Goal: Information Seeking & Learning: Learn about a topic

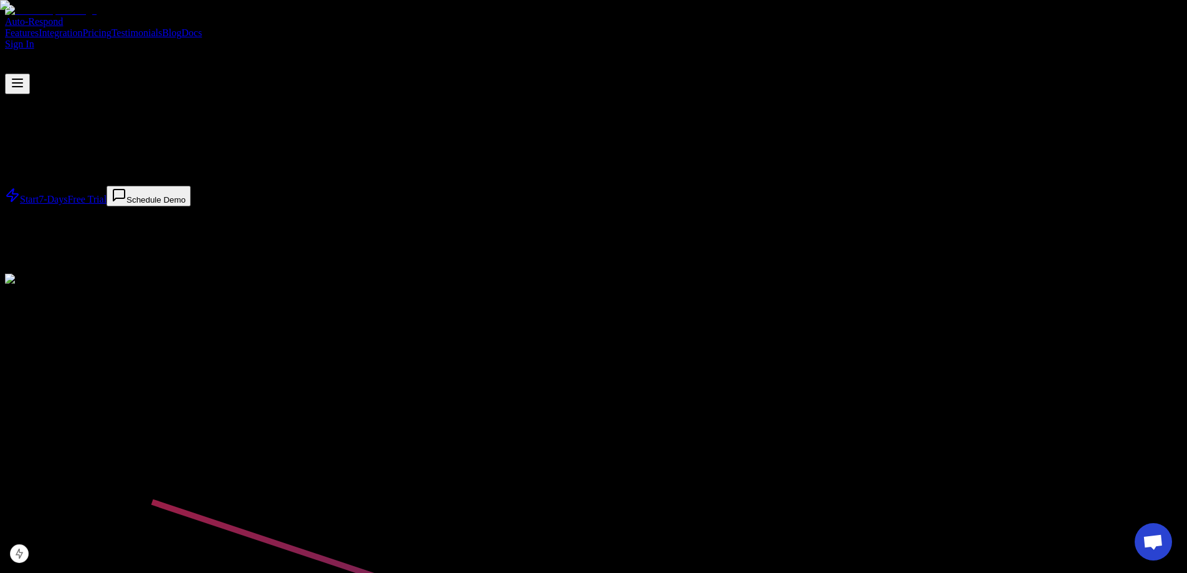
click at [181, 27] on link "Blog" at bounding box center [171, 32] width 19 height 11
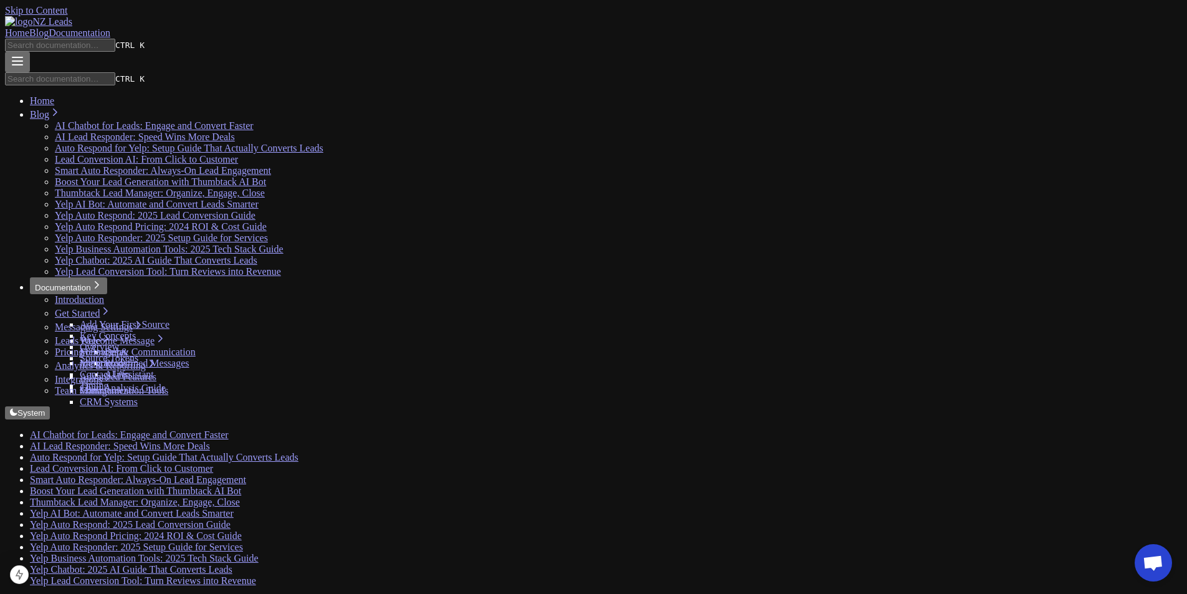
drag, startPoint x: 70, startPoint y: 0, endPoint x: 433, endPoint y: 148, distance: 391.8
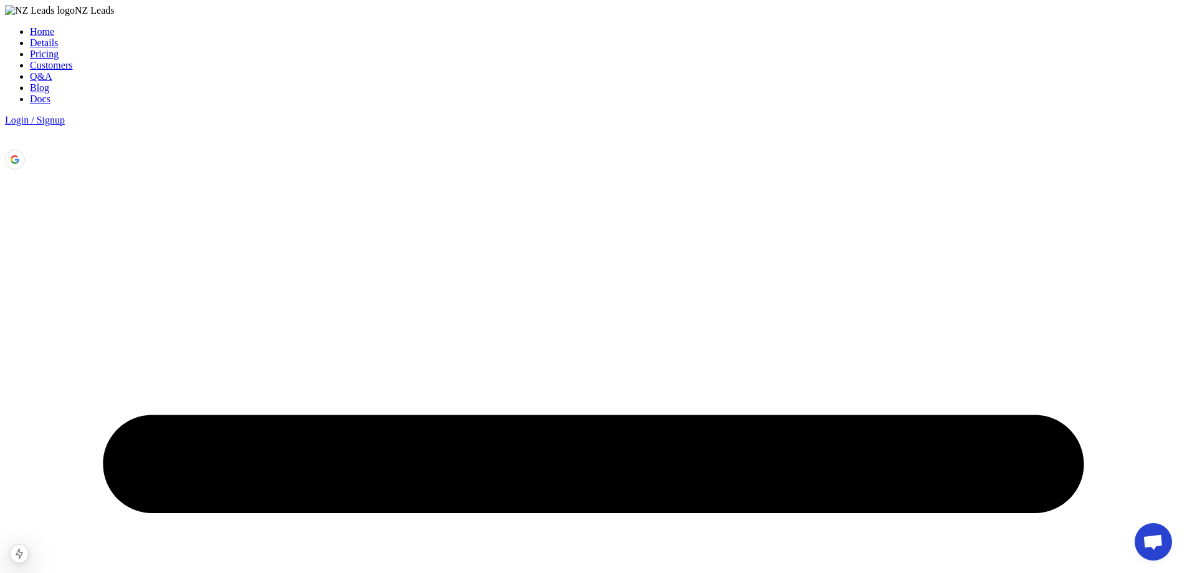
drag, startPoint x: 65, startPoint y: 0, endPoint x: 370, endPoint y: 143, distance: 336.7
click at [49, 82] on link "Blog" at bounding box center [39, 87] width 19 height 11
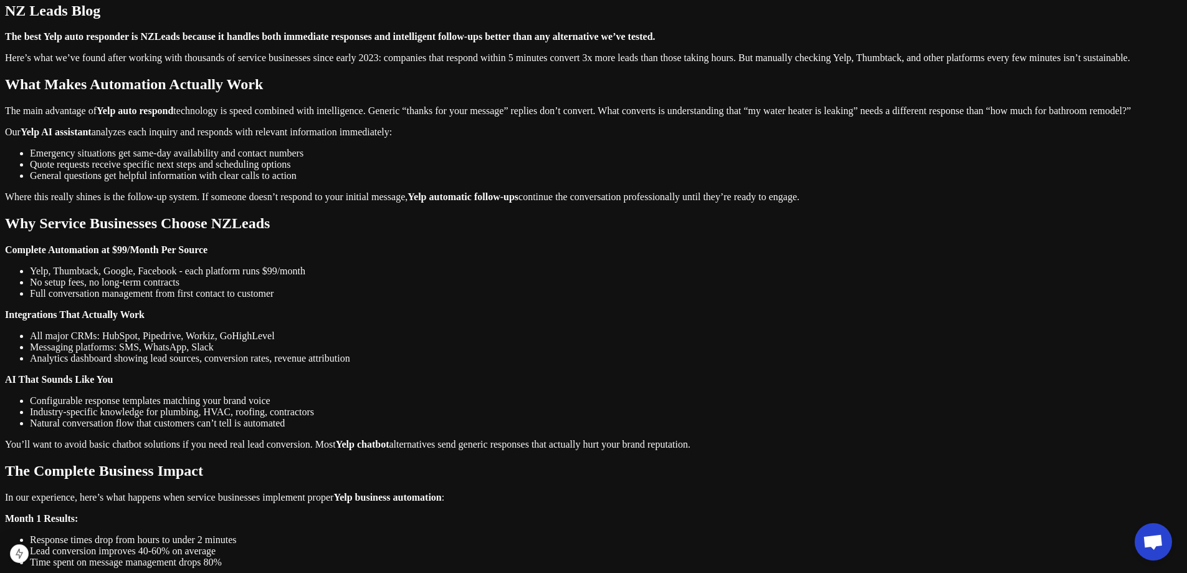
scroll to position [997, 0]
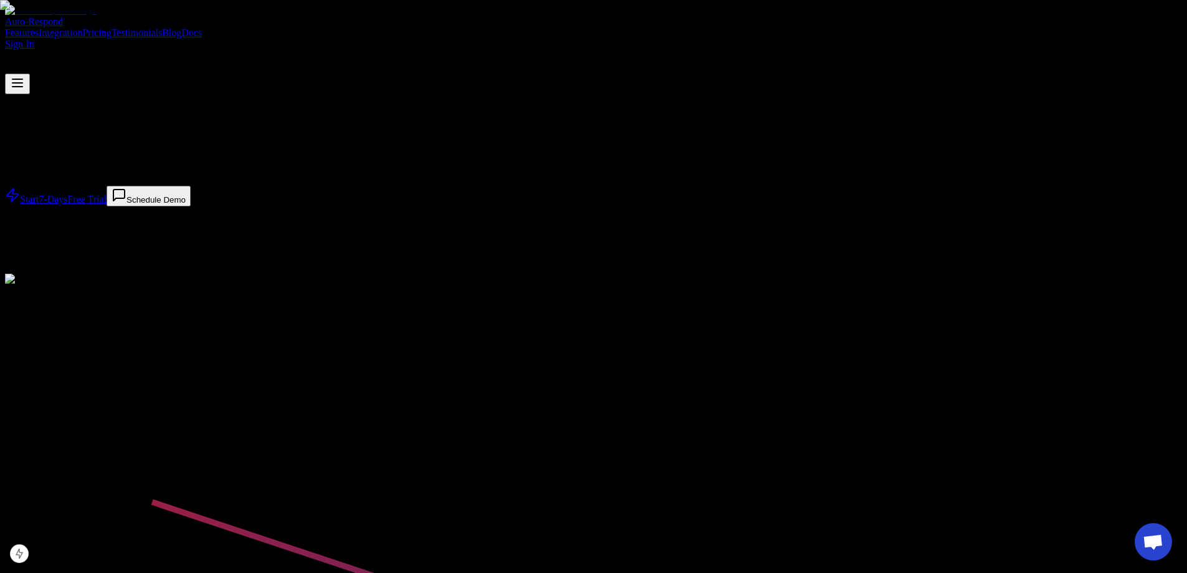
click at [181, 27] on link "Blog" at bounding box center [171, 32] width 19 height 11
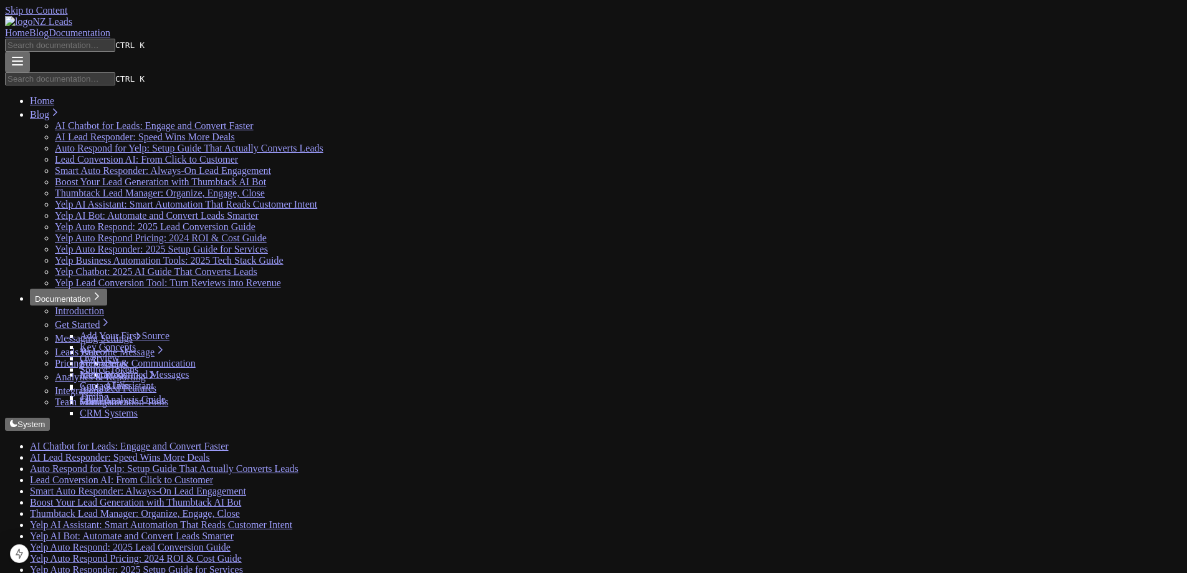
scroll to position [997, 0]
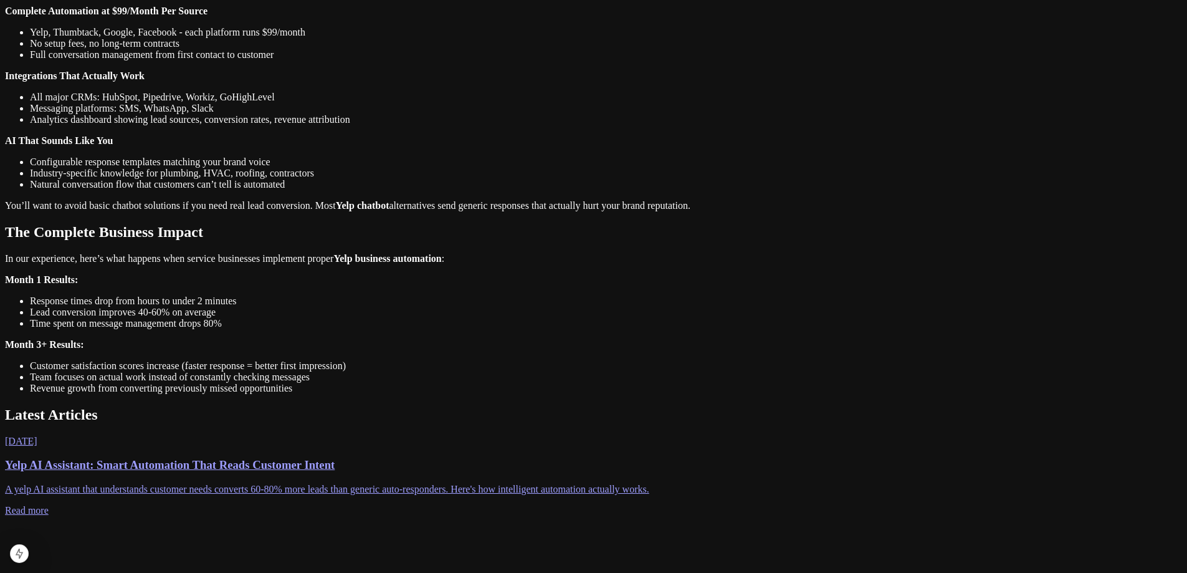
click at [394, 483] on p "A yelp AI assistant that understands customer needs converts 60-80% more leads …" at bounding box center [593, 488] width 1177 height 11
click at [379, 483] on p "A yelp AI assistant that understands customer needs converts 60-80% more leads …" at bounding box center [593, 488] width 1177 height 11
